Goal: Transaction & Acquisition: Purchase product/service

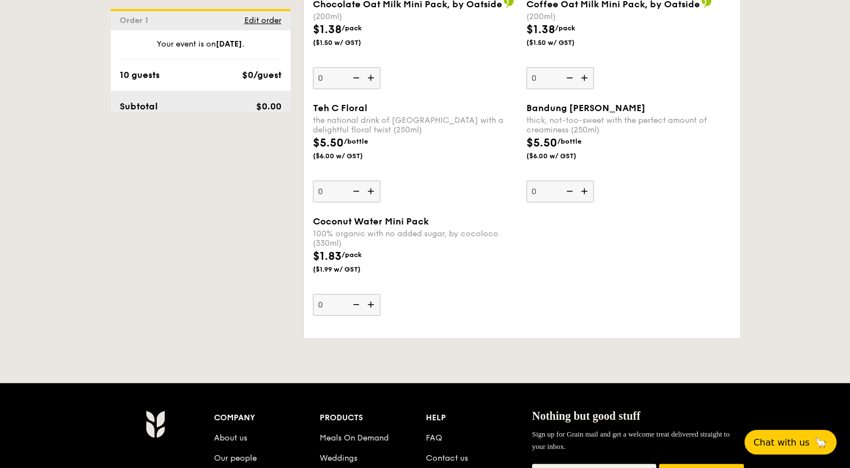
scroll to position [3142, 0]
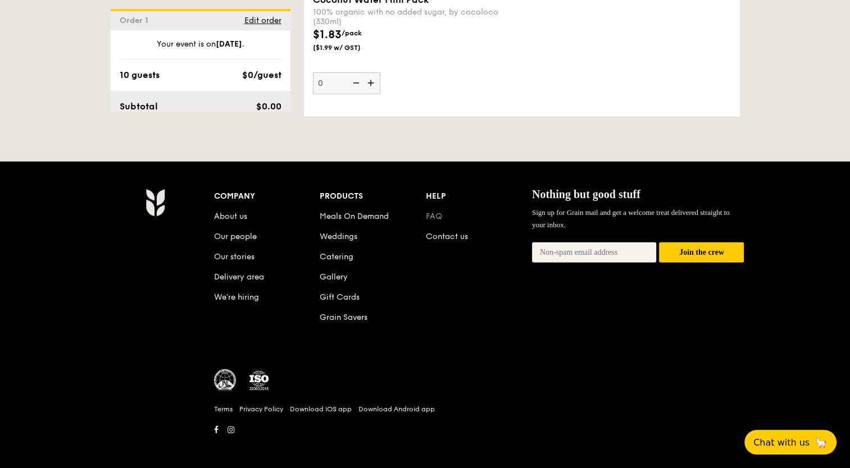
click at [438, 212] on link "FAQ" at bounding box center [434, 217] width 16 height 10
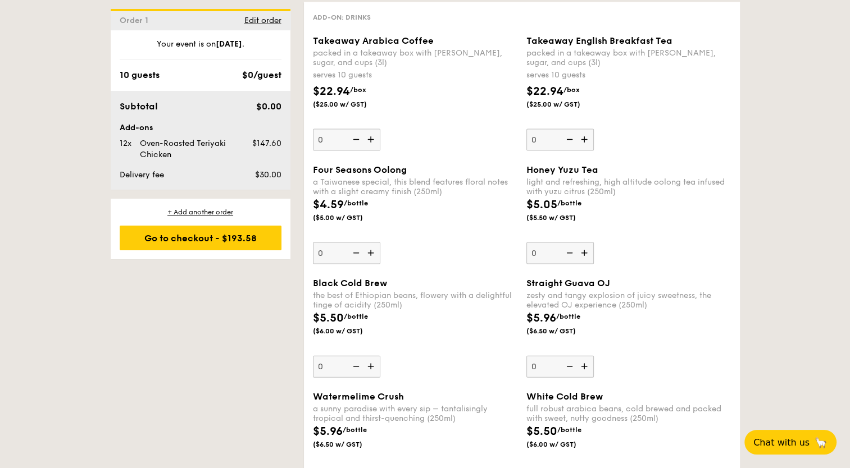
scroll to position [2299, 0]
click at [143, 66] on div "Your event is on [DATE] . 10 guests $0/guest" at bounding box center [201, 60] width 180 height 43
click at [137, 75] on div "10 guests" at bounding box center [140, 75] width 40 height 13
click at [126, 73] on div "10 guests" at bounding box center [140, 75] width 40 height 13
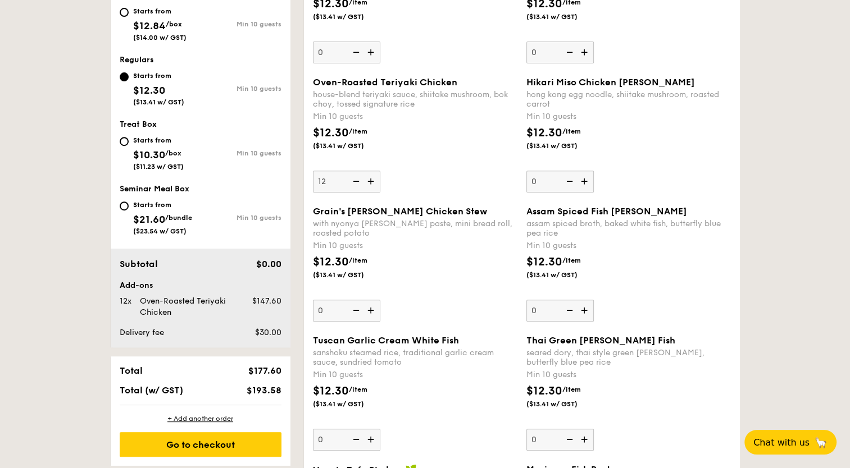
scroll to position [505, 0]
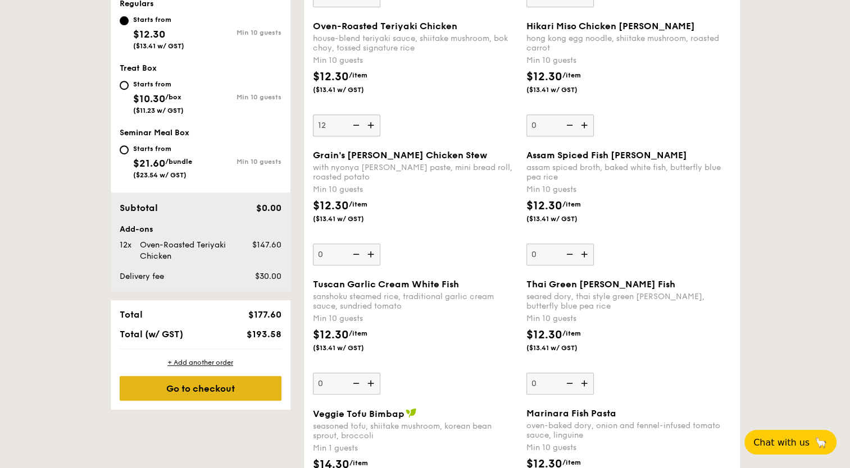
click at [217, 394] on div "Go to checkout" at bounding box center [201, 388] width 162 height 25
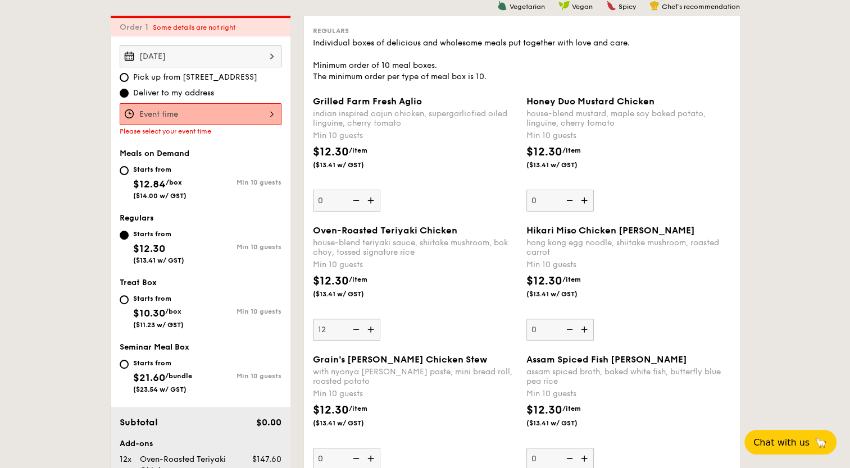
scroll to position [300, 0]
click at [175, 116] on div at bounding box center [201, 115] width 162 height 22
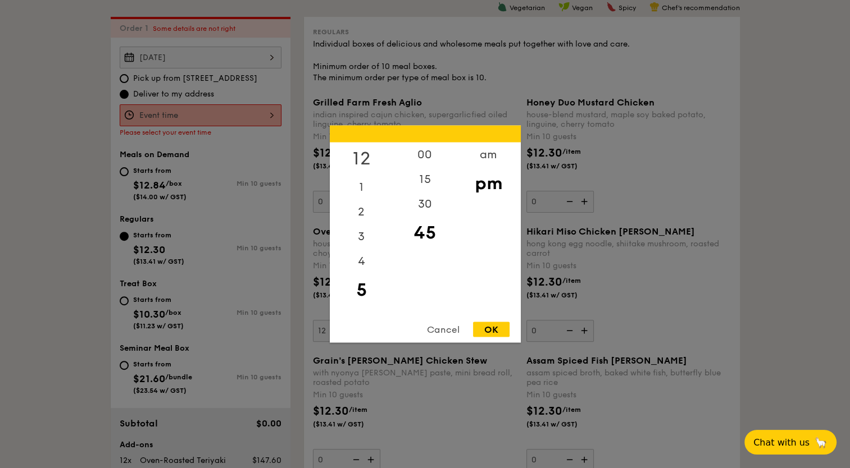
click at [359, 156] on div "12" at bounding box center [361, 159] width 63 height 33
click at [429, 208] on div "30" at bounding box center [424, 208] width 63 height 33
click at [487, 325] on div "OK" at bounding box center [491, 329] width 36 height 15
type input "12:30PM"
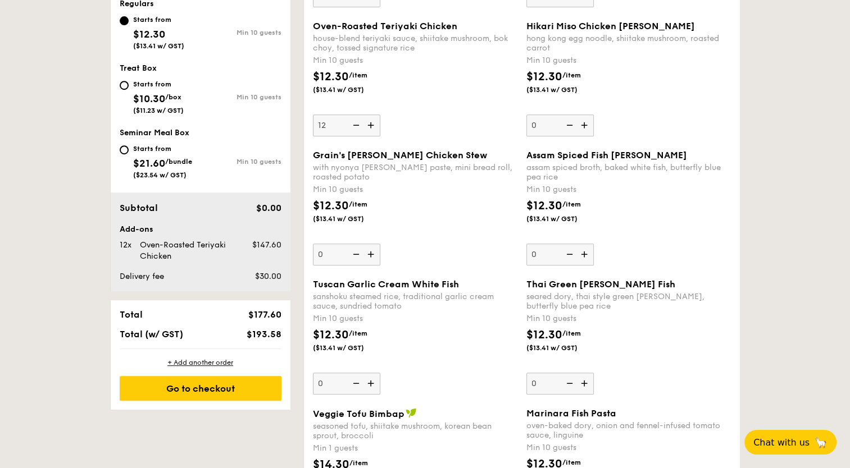
scroll to position [581, 0]
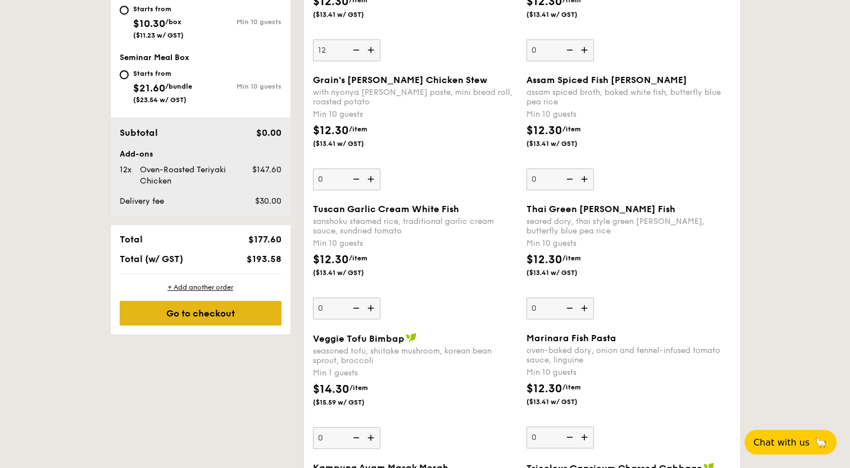
click at [240, 311] on div "Go to checkout" at bounding box center [201, 313] width 162 height 25
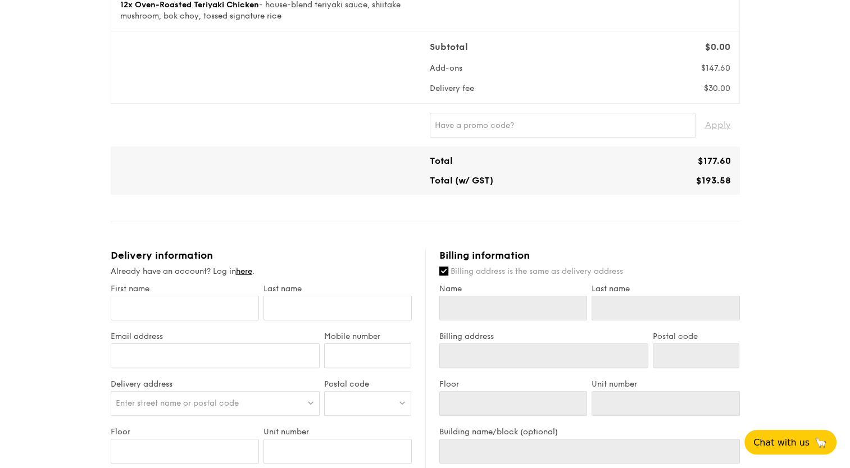
scroll to position [225, 0]
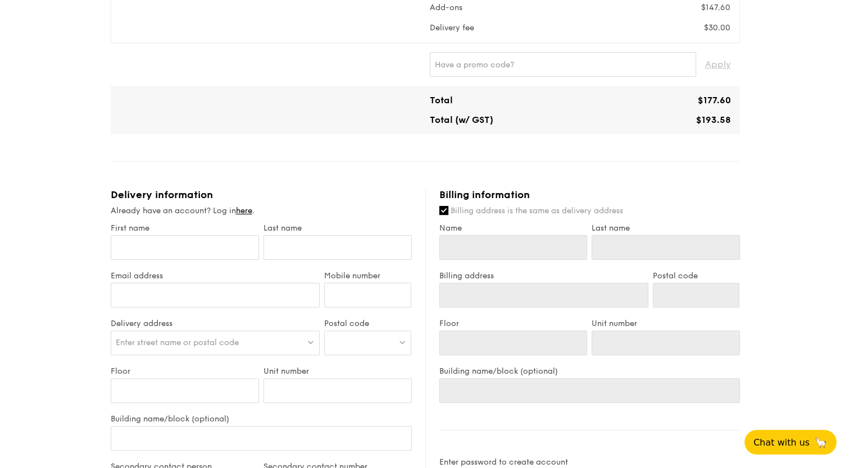
click at [339, 338] on div at bounding box center [367, 343] width 87 height 25
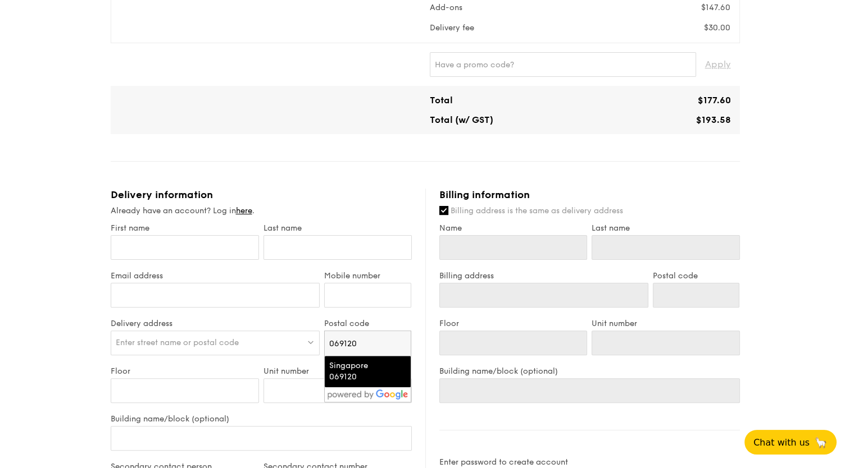
type input "069120"
click at [350, 372] on div "Singapore 069120" at bounding box center [358, 371] width 58 height 22
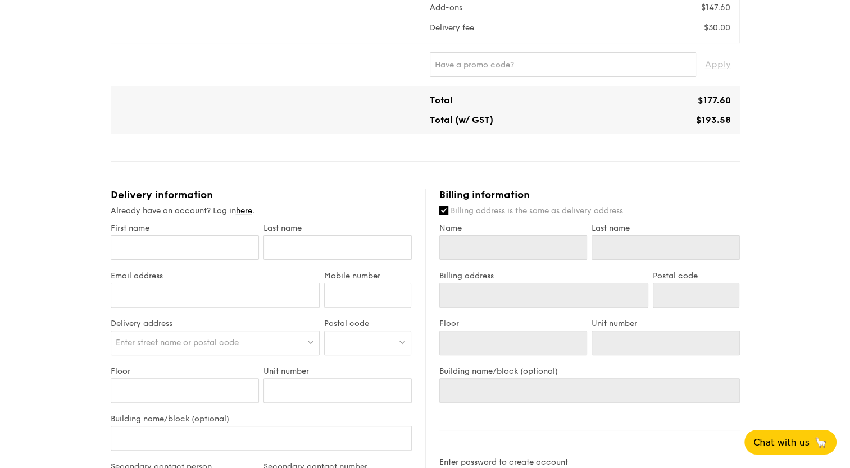
type input "Singapore 069120"
type input "069120"
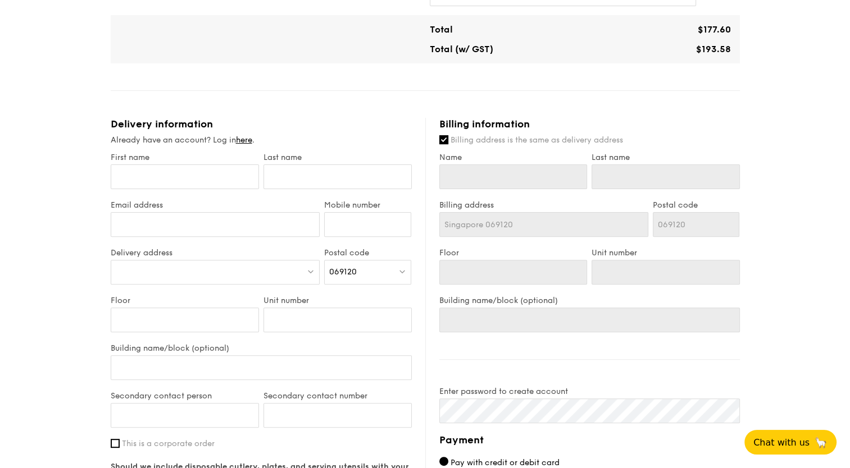
scroll to position [337, 0]
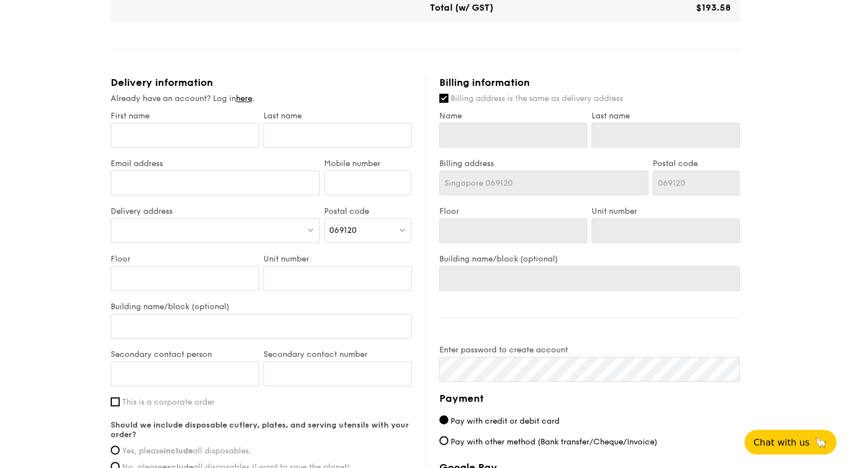
click at [76, 256] on div "1 - Select menu 2 - Select items 3 - Check out Regulars Serving time: [DATE] 12…" at bounding box center [425, 167] width 850 height 1008
click at [136, 234] on div at bounding box center [215, 230] width 209 height 25
click at [136, 234] on input "search" at bounding box center [215, 231] width 208 height 25
click at [173, 220] on input "search" at bounding box center [215, 231] width 208 height 25
paste input "[STREET_ADDRESS][PERSON_NAME] [PERSON_NAME][GEOGRAPHIC_DATA]"
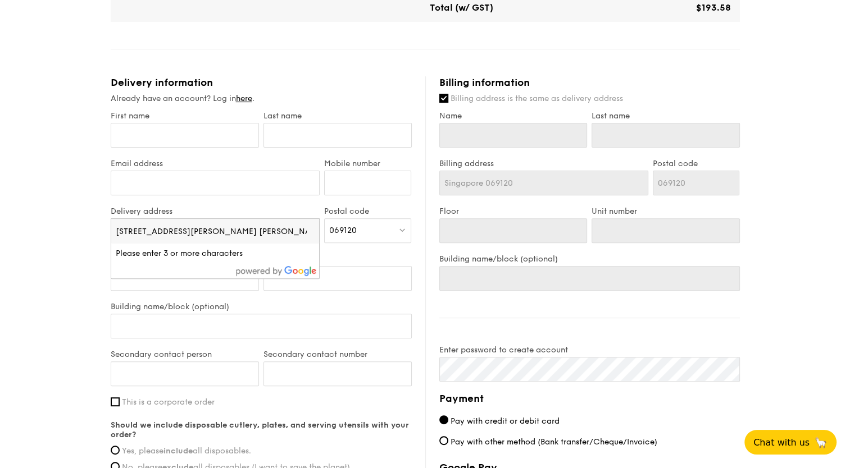
scroll to position [0, 6]
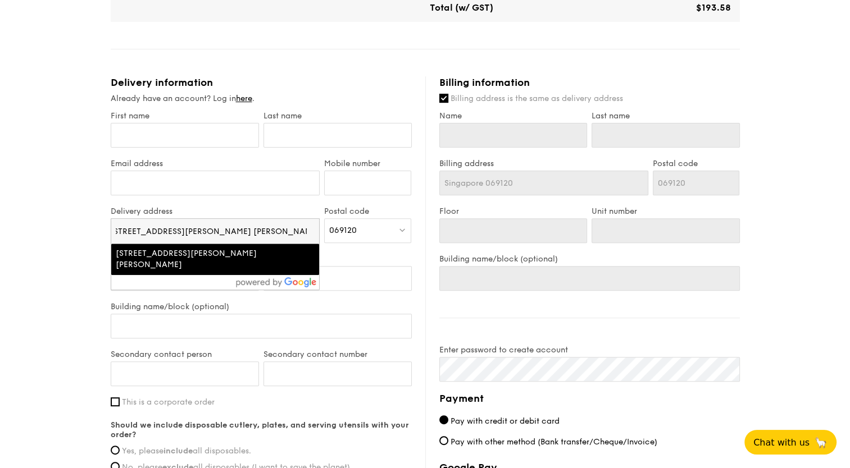
type input "[STREET_ADDRESS][PERSON_NAME] [PERSON_NAME][GEOGRAPHIC_DATA]"
click at [155, 261] on div "[STREET_ADDRESS][PERSON_NAME][PERSON_NAME]" at bounding box center [190, 259] width 149 height 22
type input "[STREET_ADDRESS][PERSON_NAME]-13/14"
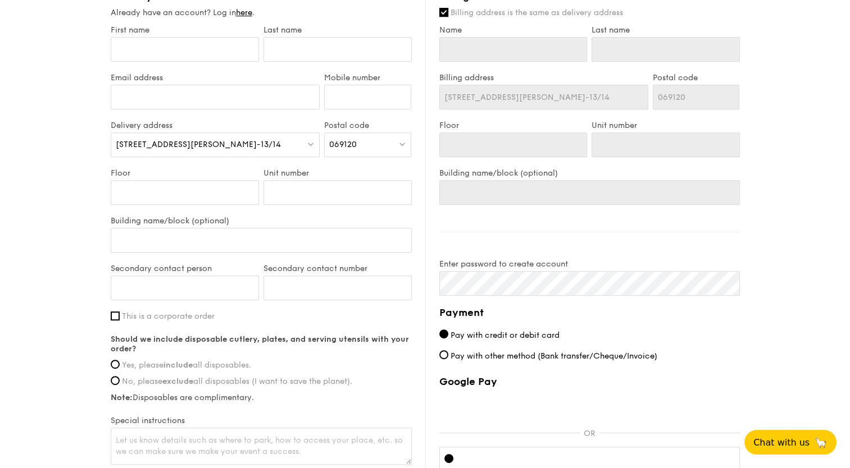
scroll to position [449, 0]
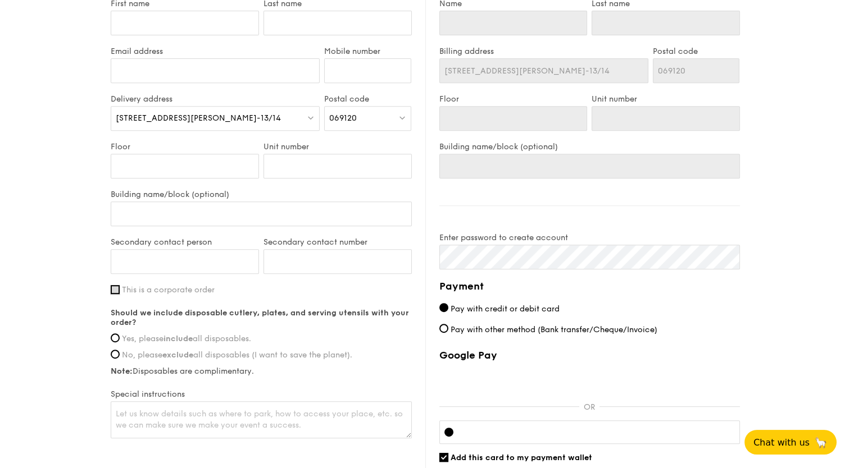
click at [115, 291] on input "This is a corporate order" at bounding box center [115, 289] width 9 height 9
checkbox input "true"
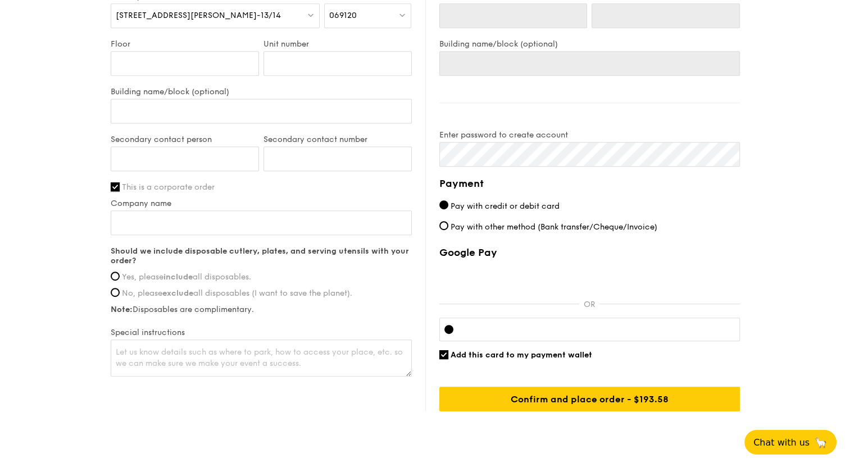
scroll to position [562, 0]
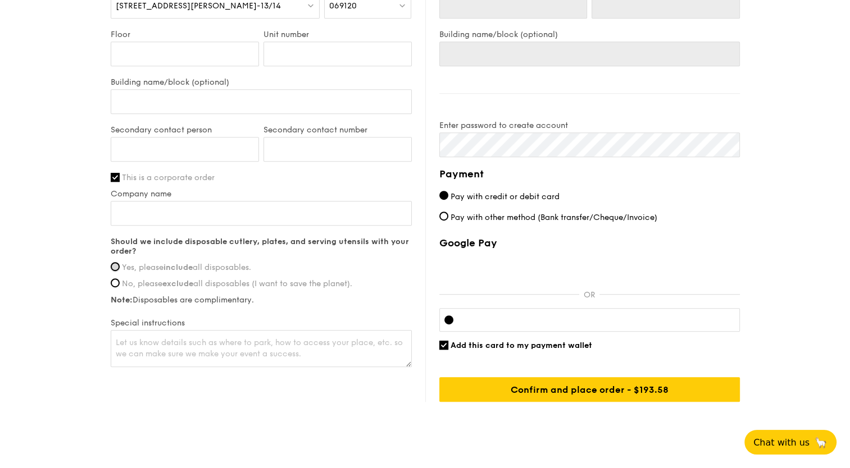
click at [118, 265] on input "Yes, please include all disposables." at bounding box center [115, 266] width 9 height 9
radio input "true"
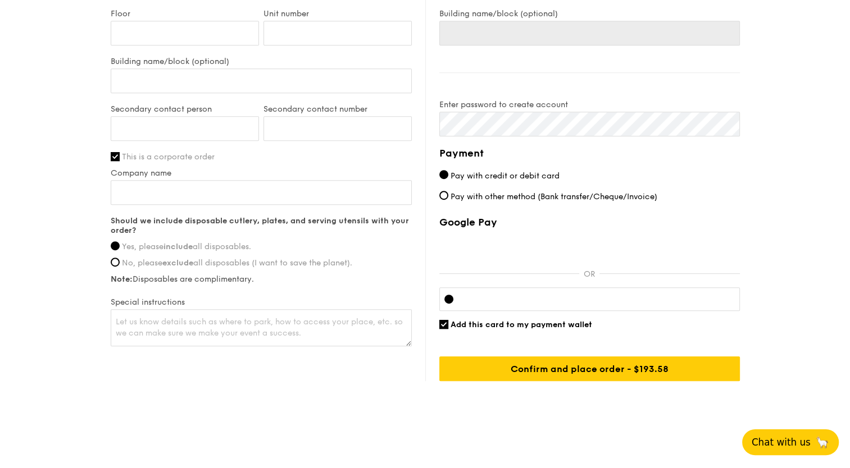
click at [775, 446] on span "Chat with us" at bounding box center [780, 442] width 59 height 11
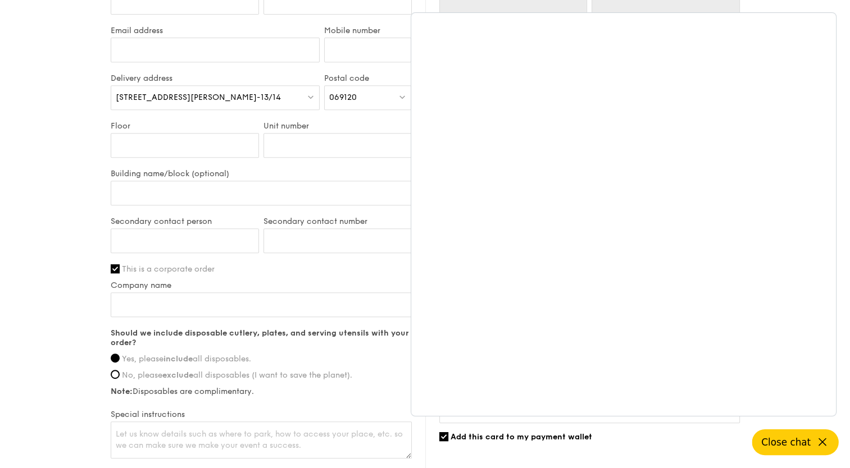
click at [51, 264] on div "1 - Select menu 2 - Select items 3 - Check out Regulars Serving time: [DATE] 12…" at bounding box center [425, 34] width 850 height 1008
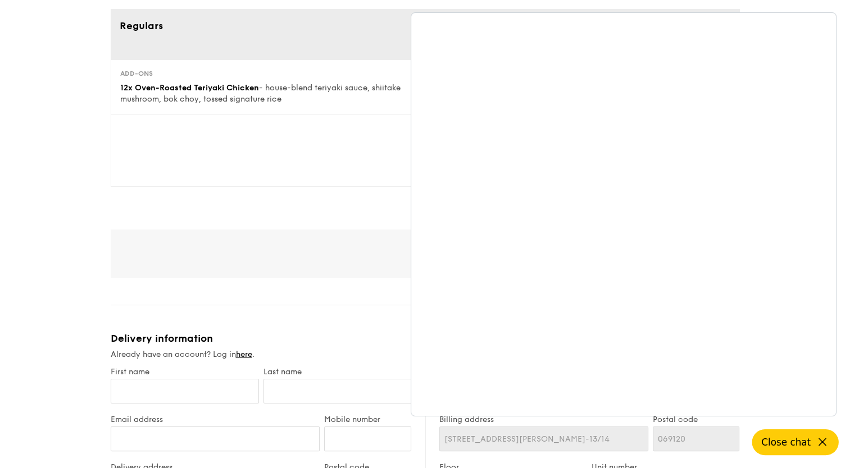
scroll to position [0, 0]
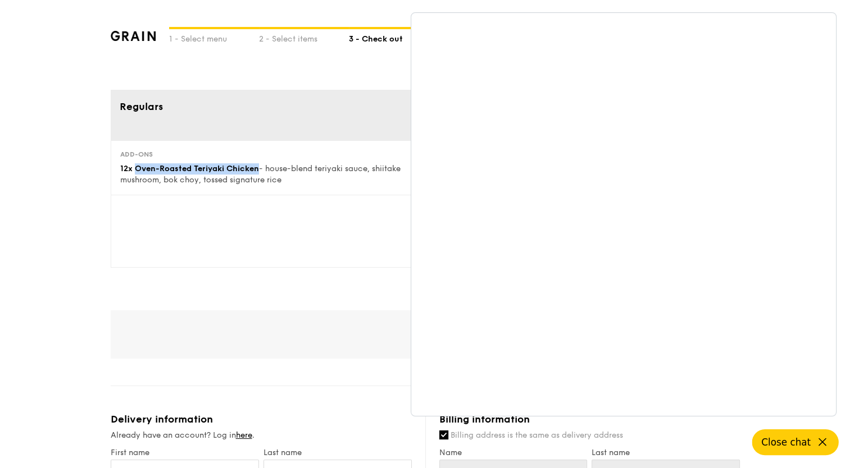
drag, startPoint x: 133, startPoint y: 168, endPoint x: 258, endPoint y: 169, distance: 125.2
click at [258, 169] on span "12x Oven-Roasted Teriyaki Chicken" at bounding box center [189, 169] width 139 height 10
copy span "Oven-Roasted Teriyaki Chicken"
click at [130, 167] on span "12x Oven-Roasted Teriyaki Chicken" at bounding box center [189, 169] width 139 height 10
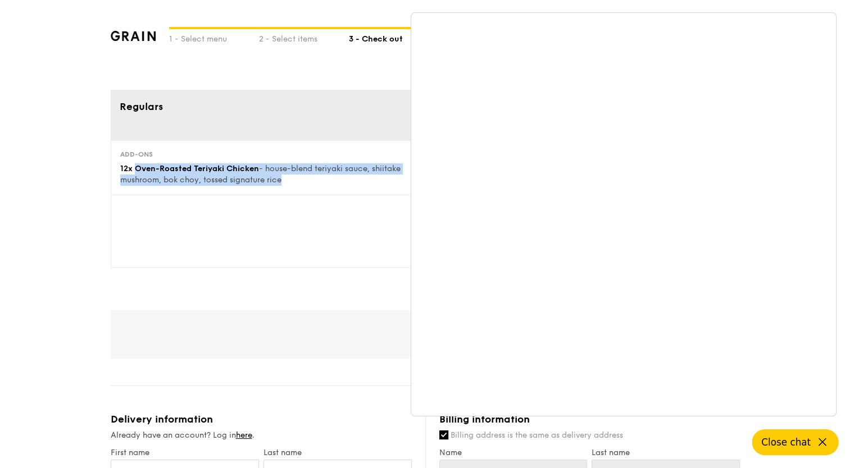
drag, startPoint x: 134, startPoint y: 167, endPoint x: 294, endPoint y: 179, distance: 160.5
click at [294, 179] on div "12x Oven-Roasted Teriyaki Chicken - house-blend teriyaki sauce, shiitake mushro…" at bounding box center [270, 174] width 300 height 22
copy div "Oven-Roasted Teriyaki Chicken - house-blend teriyaki sauce, shiitake mushroom, …"
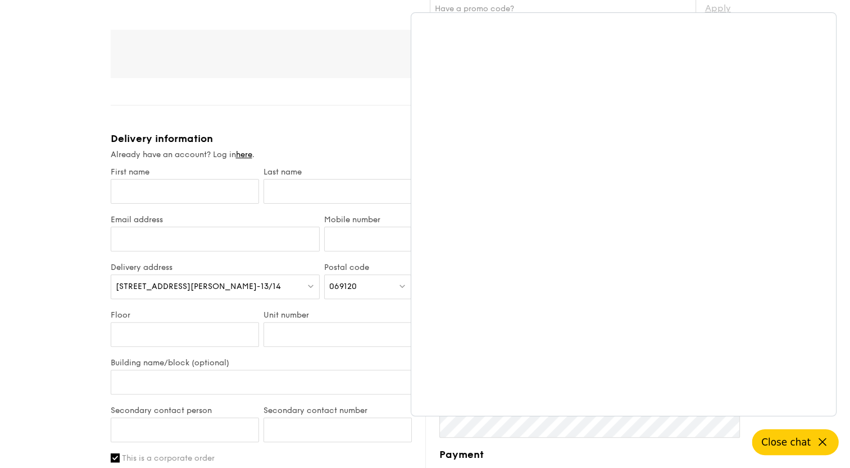
scroll to position [582, 0]
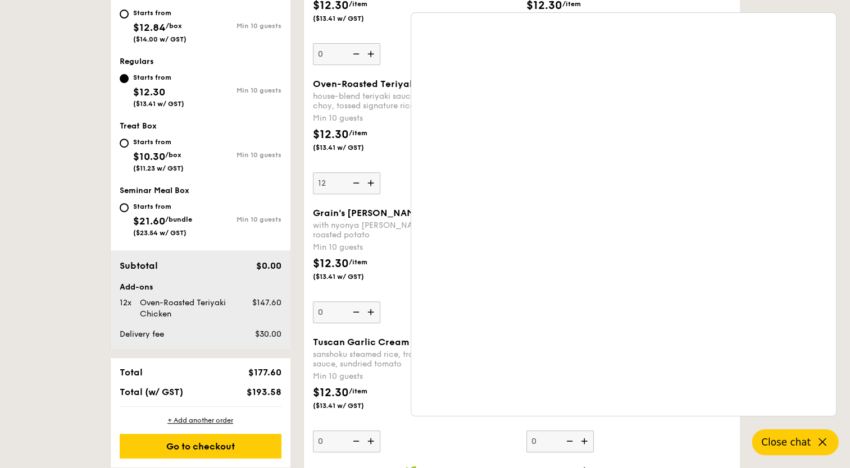
scroll to position [454, 0]
